Goal: Find specific page/section: Find specific page/section

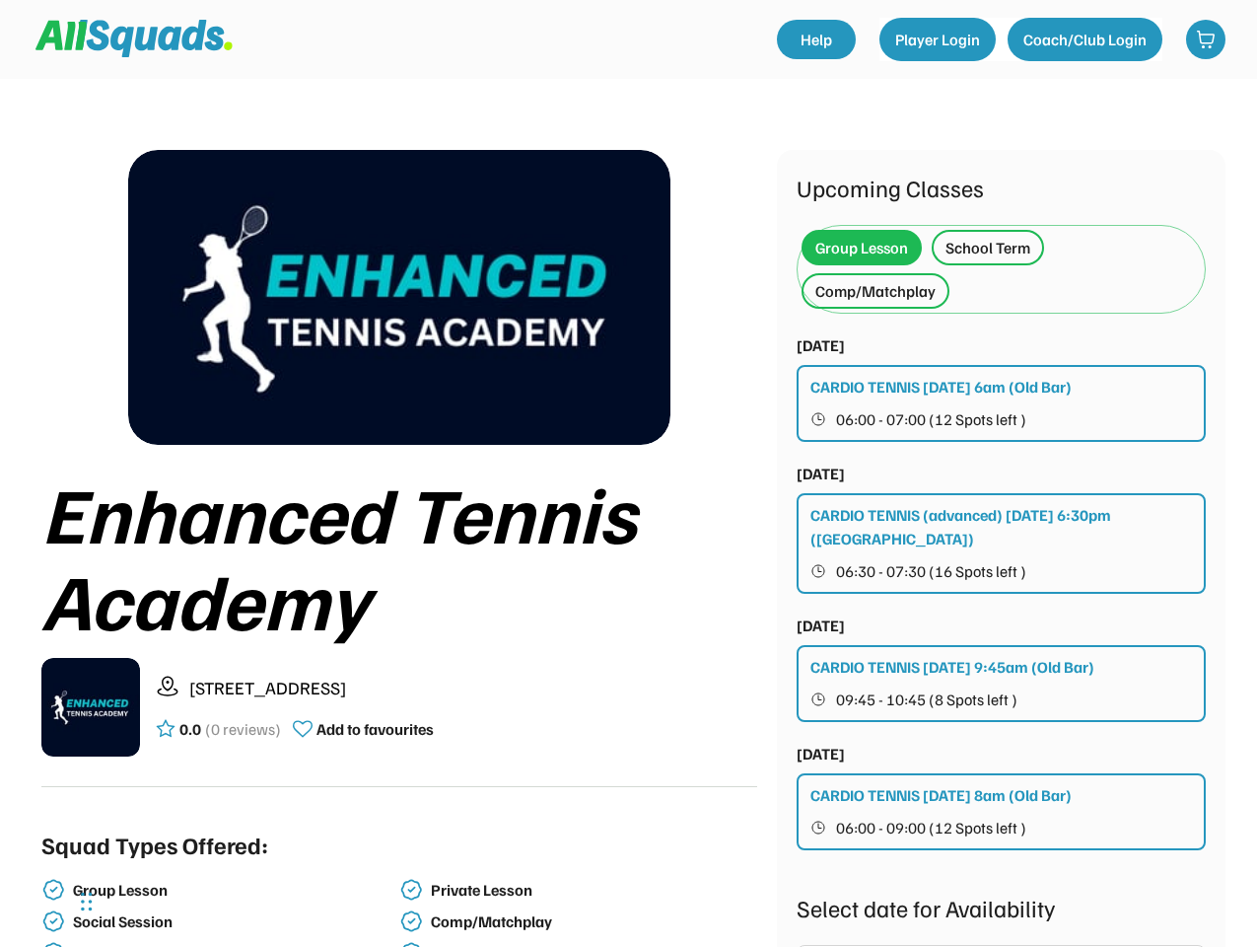
click at [628, 473] on div "Enhanced Tennis Academy" at bounding box center [399, 555] width 716 height 174
click at [628, 513] on div "Enhanced Tennis Academy" at bounding box center [399, 555] width 716 height 174
click at [628, 542] on div "Enhanced Tennis Academy" at bounding box center [399, 555] width 716 height 174
click at [628, 548] on div "Enhanced Tennis Academy" at bounding box center [399, 555] width 716 height 174
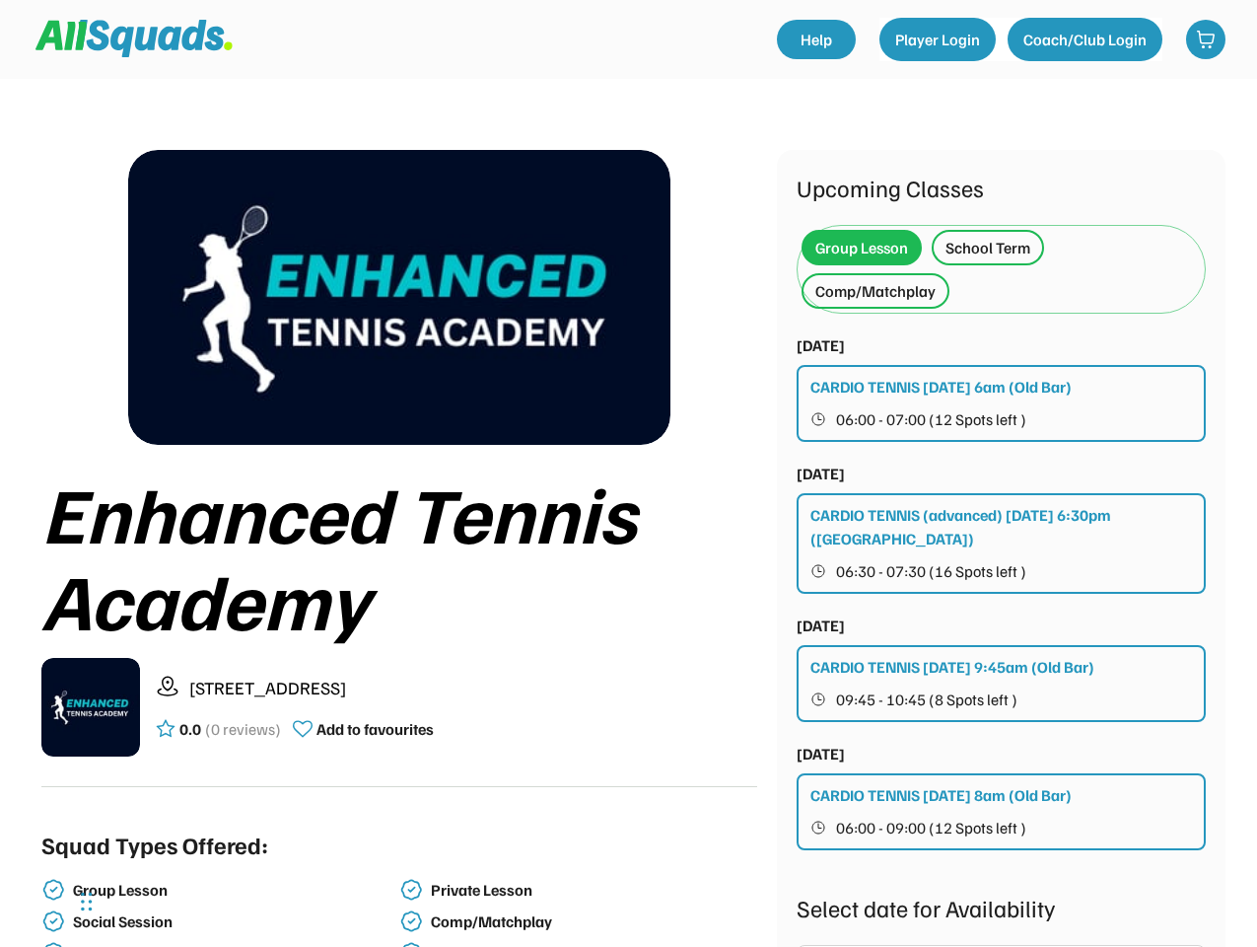
click at [399, 548] on div "Enhanced Tennis Academy" at bounding box center [399, 555] width 716 height 174
click at [399, 297] on img at bounding box center [399, 297] width 542 height 295
click at [399, 627] on div "Enhanced Tennis Academy" at bounding box center [399, 555] width 716 height 174
click at [399, 555] on div "Enhanced Tennis Academy" at bounding box center [399, 555] width 716 height 174
click at [399, 707] on div "[STREET_ADDRESS] 0.0 (0 reviews) Add to favourites" at bounding box center [456, 707] width 601 height 66
